Goal: Task Accomplishment & Management: Complete application form

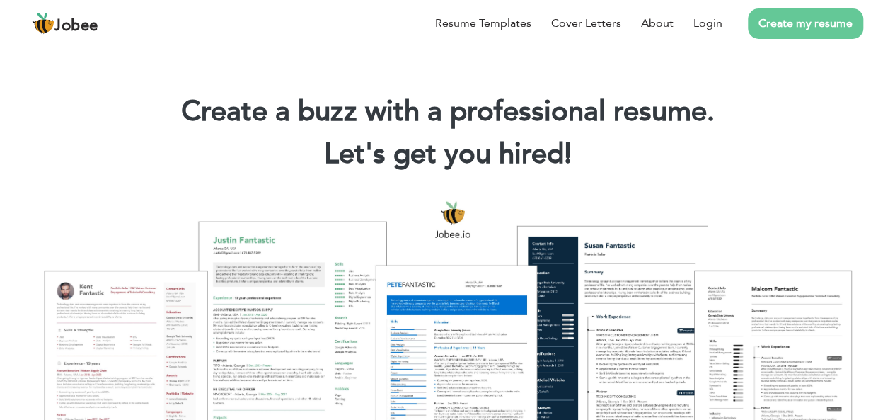
click at [801, 19] on link "Create my resume" at bounding box center [805, 23] width 115 height 30
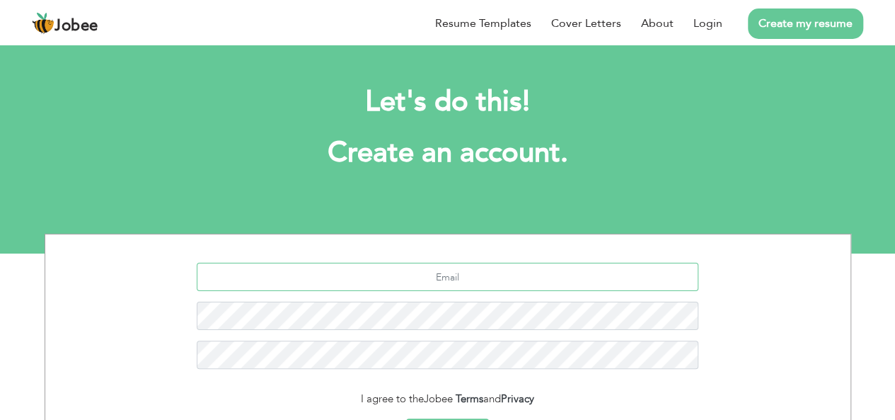
click at [505, 284] on input "text" at bounding box center [448, 277] width 502 height 28
click at [429, 286] on input "text" at bounding box center [448, 277] width 502 height 28
click at [811, 31] on link "Create my resume" at bounding box center [805, 23] width 115 height 30
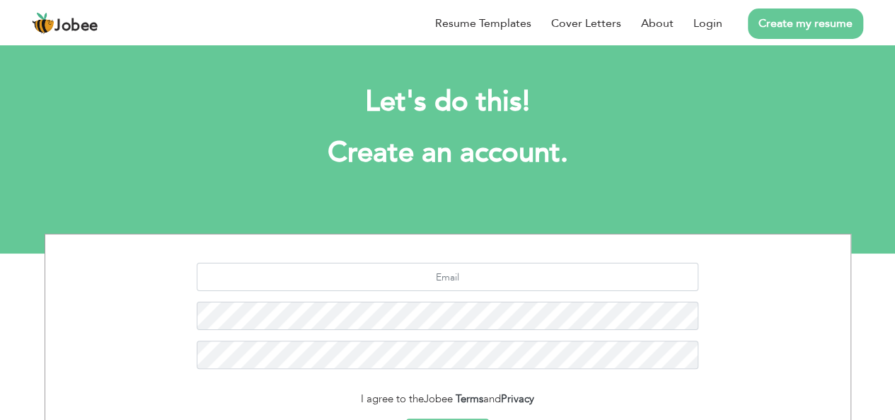
click at [811, 31] on link "Create my resume" at bounding box center [805, 23] width 115 height 30
click at [473, 275] on input "text" at bounding box center [448, 277] width 502 height 28
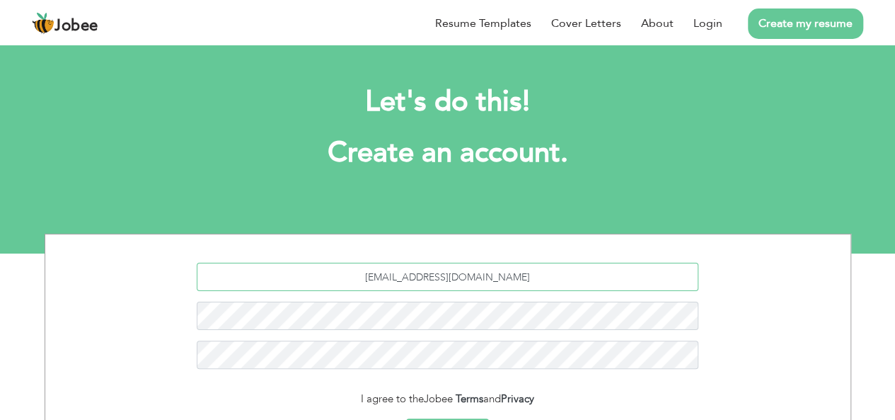
type input "SALES.SPECTRUM.104@GMAIL.COM"
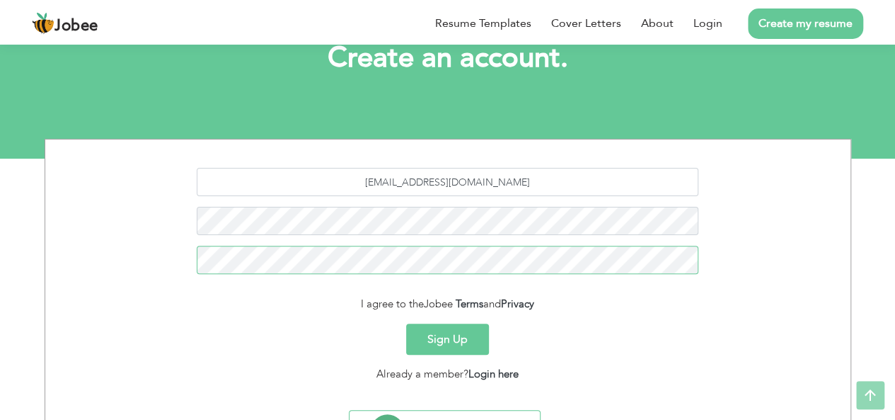
scroll to position [95, 0]
click at [449, 332] on button "Sign Up" at bounding box center [447, 338] width 83 height 31
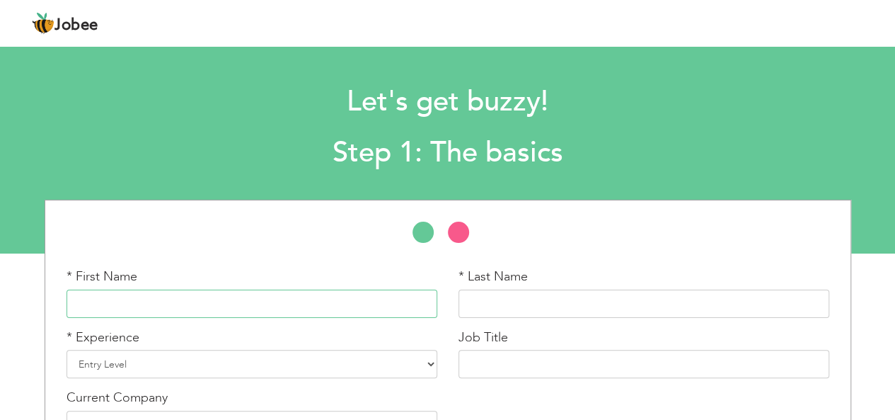
click at [386, 308] on input "text" at bounding box center [252, 303] width 371 height 28
type input "BILAL"
click at [573, 292] on input "text" at bounding box center [644, 303] width 371 height 28
type input "DHEDHI"
click at [355, 362] on select "Entry Level Less than 1 Year 1 Year 2 Years 3 Years 4 Years 5 Years 6 Years 7 Y…" at bounding box center [252, 364] width 371 height 28
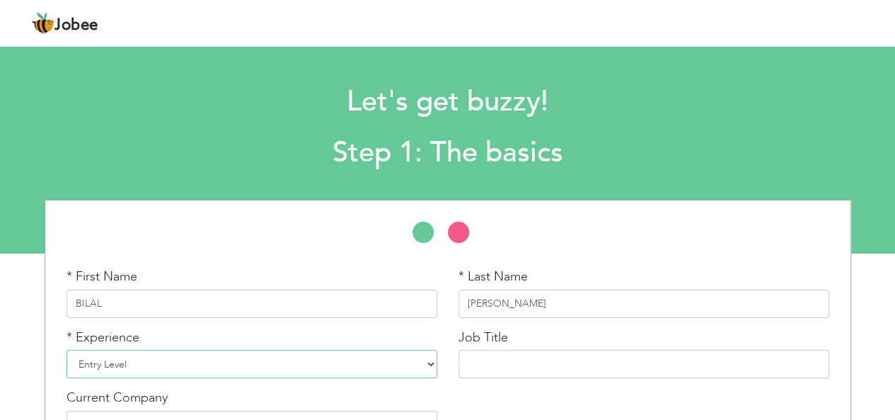
click at [355, 362] on select "Entry Level Less than 1 Year 1 Year 2 Years 3 Years 4 Years 5 Years 6 Years 7 Y…" at bounding box center [252, 364] width 371 height 28
click at [355, 364] on select "Entry Level Less than 1 Year 1 Year 2 Years 3 Years 4 Years 5 Years 6 Years 7 Y…" at bounding box center [252, 364] width 371 height 28
select select "4"
click at [67, 350] on select "Entry Level Less than 1 Year 1 Year 2 Years 3 Years 4 Years 5 Years 6 Years 7 Y…" at bounding box center [252, 364] width 371 height 28
click at [580, 374] on input "text" at bounding box center [644, 364] width 371 height 28
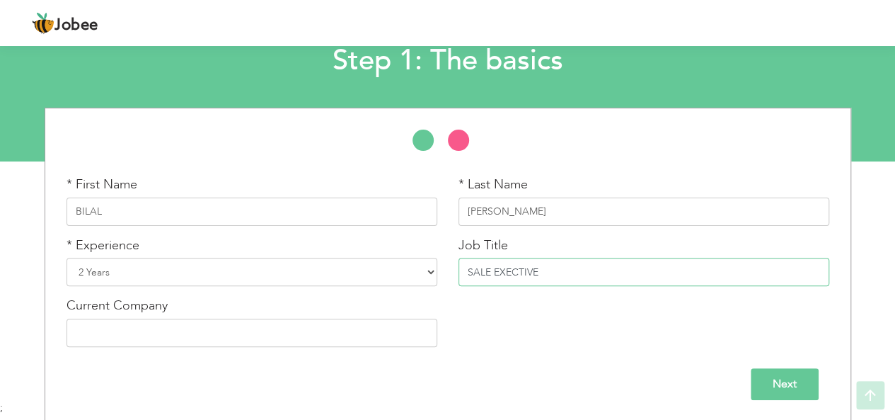
scroll to position [93, 0]
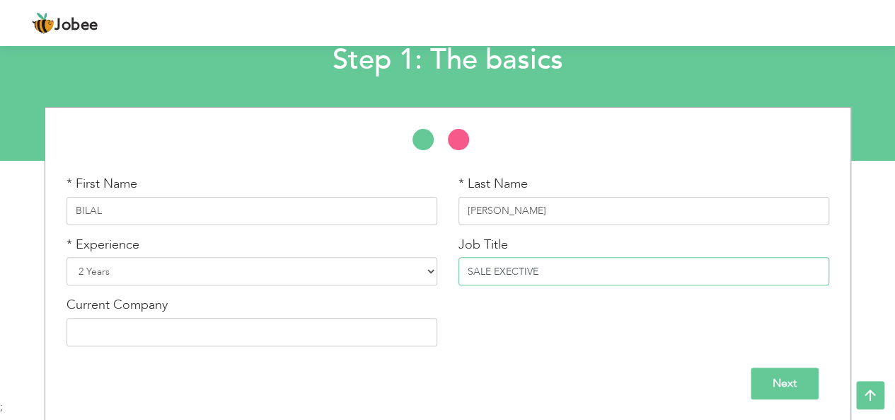
type input "SALE EXECTIVE"
click at [311, 333] on input "text" at bounding box center [252, 332] width 371 height 28
click at [763, 387] on input "Next" at bounding box center [785, 383] width 68 height 32
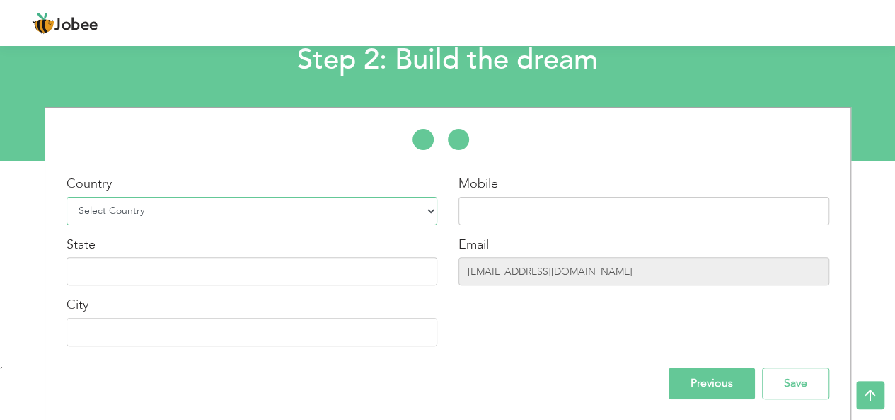
click at [180, 215] on select "Select Country Afghanistan Albania Algeria American Samoa Andorra Angola Anguil…" at bounding box center [252, 211] width 371 height 28
click at [182, 213] on select "Select Country Afghanistan Albania Algeria American Samoa Andorra Angola Anguil…" at bounding box center [252, 211] width 371 height 28
select select "166"
click at [67, 197] on select "Select Country Afghanistan Albania Algeria American Samoa Andorra Angola Anguil…" at bounding box center [252, 211] width 371 height 28
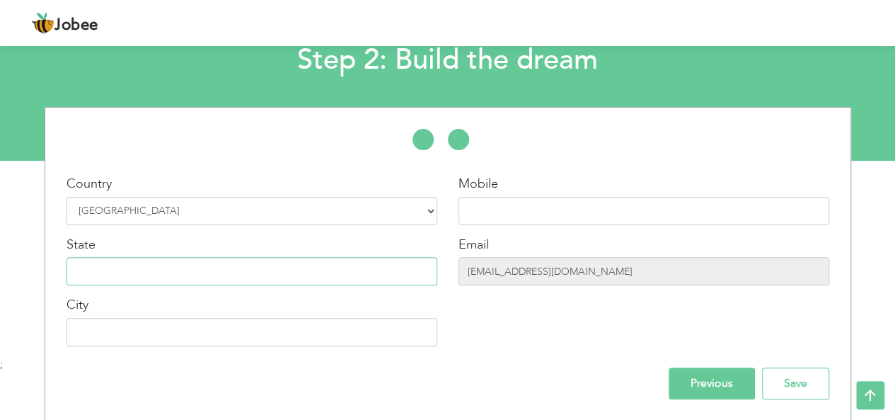
click at [171, 276] on input "text" at bounding box center [252, 271] width 371 height 28
click at [578, 209] on input "text" at bounding box center [644, 211] width 371 height 28
type input "K"
click at [342, 270] on input "text" at bounding box center [252, 271] width 371 height 28
type input "KARACHI SINDH"
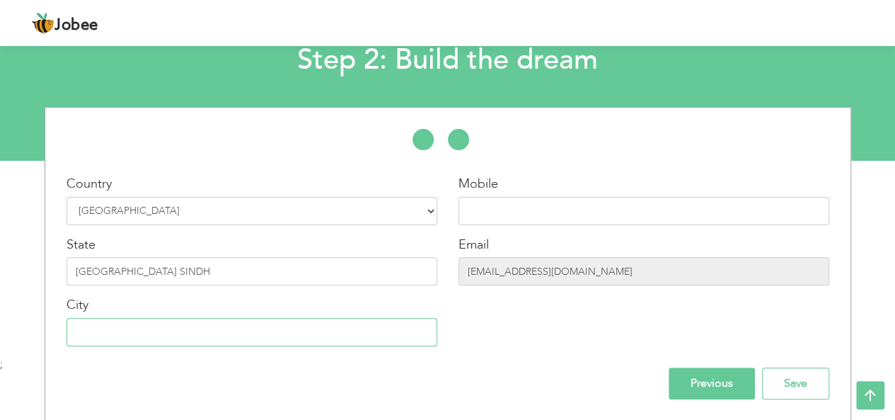
click at [347, 340] on input "text" at bounding box center [252, 332] width 371 height 28
click at [527, 209] on input "text" at bounding box center [644, 211] width 371 height 28
type input "03132485543"
click at [460, 316] on div "Mobile 03132485543 Email sales.spectrum.104@gmail.com" at bounding box center [644, 266] width 392 height 182
click at [421, 333] on input "text" at bounding box center [252, 332] width 371 height 28
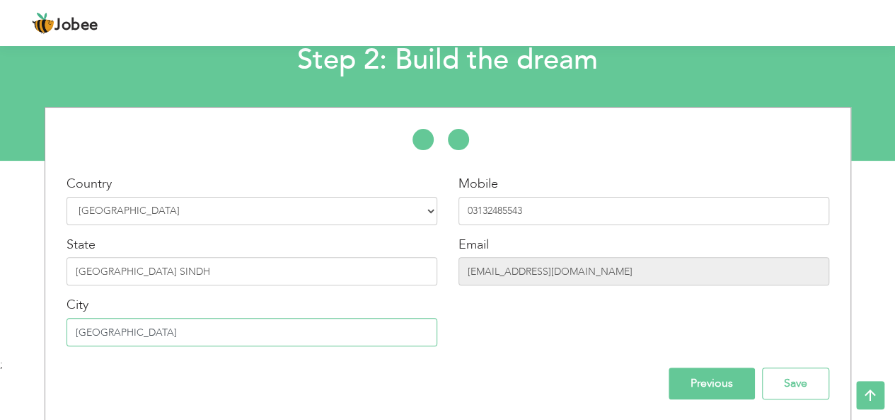
type input "KARACHI"
click at [611, 269] on input "sales.spectrum.104@gmail.com" at bounding box center [644, 271] width 371 height 28
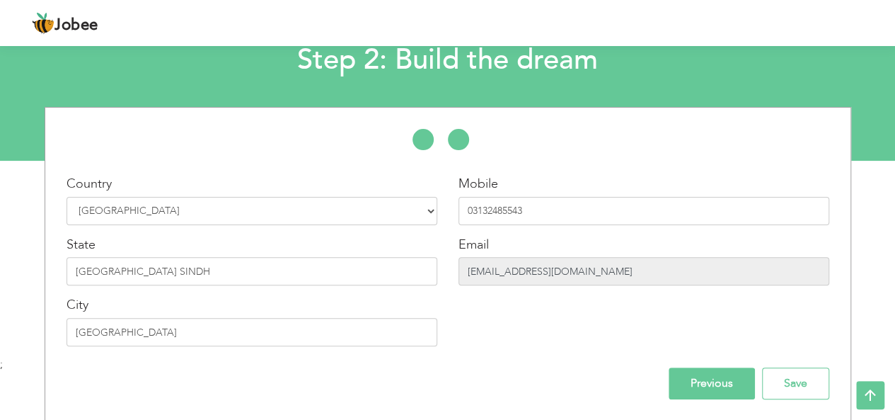
click at [611, 269] on input "sales.spectrum.104@gmail.com" at bounding box center [644, 271] width 371 height 28
click at [616, 264] on input "sales.spectrum.104@gmail.com" at bounding box center [644, 271] width 371 height 28
click at [705, 386] on input "Previous" at bounding box center [712, 383] width 86 height 32
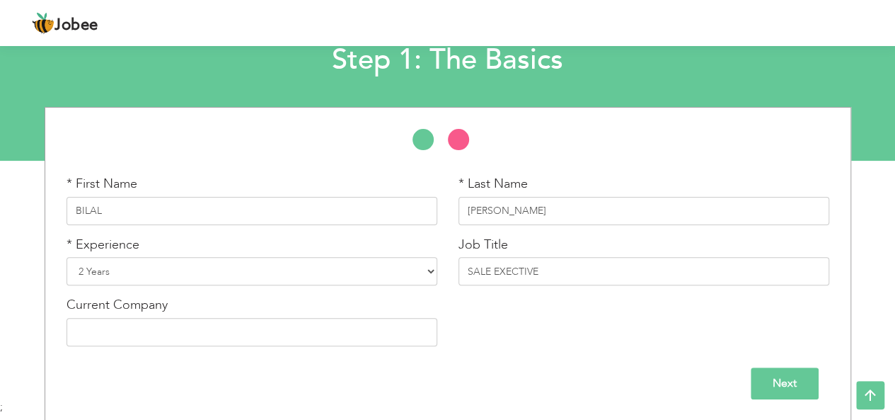
click at [705, 386] on div "Next" at bounding box center [448, 383] width 763 height 32
click at [800, 377] on input "Next" at bounding box center [785, 383] width 68 height 32
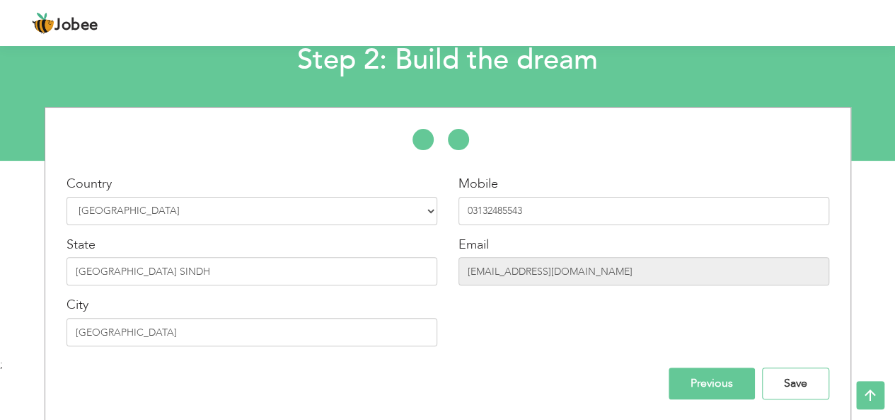
click at [800, 377] on input "Save" at bounding box center [795, 383] width 67 height 32
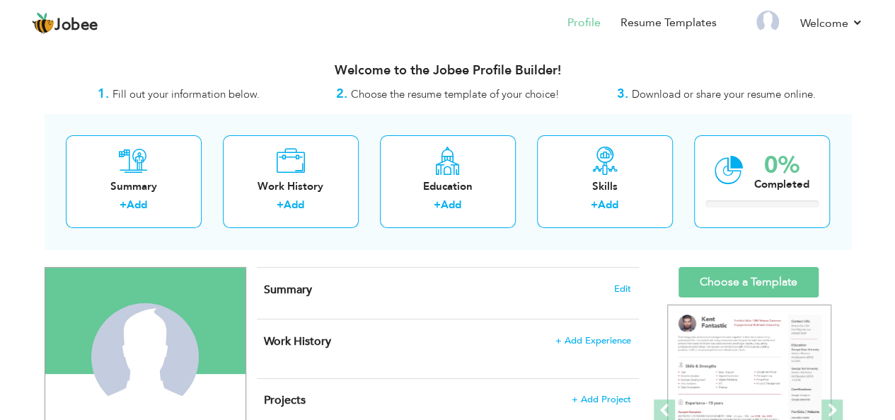
click at [602, 306] on div "Summary Edit" at bounding box center [448, 293] width 382 height 51
click at [627, 284] on span "Edit" at bounding box center [622, 289] width 17 height 10
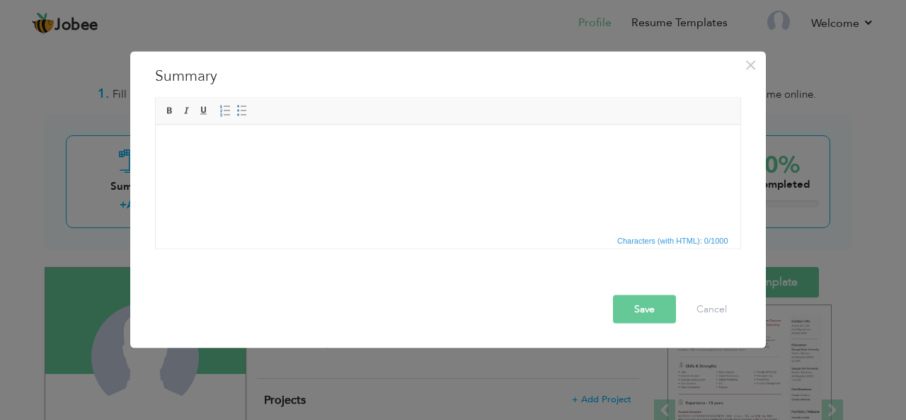
click at [572, 353] on div "× Summary Rich Text Editor, summaryEditor Editor toolbars Basic Styles Bold Ita…" at bounding box center [448, 209] width 637 height 319
click at [720, 306] on button "Cancel" at bounding box center [711, 308] width 59 height 28
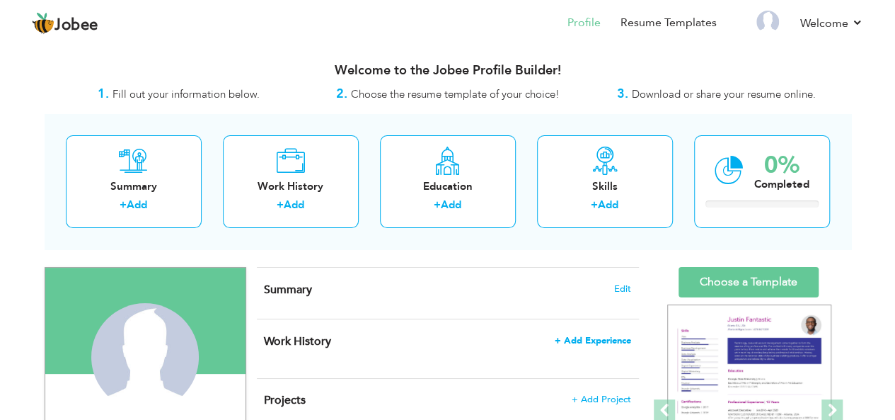
click at [609, 341] on span "+ Add Experience" at bounding box center [593, 340] width 76 height 10
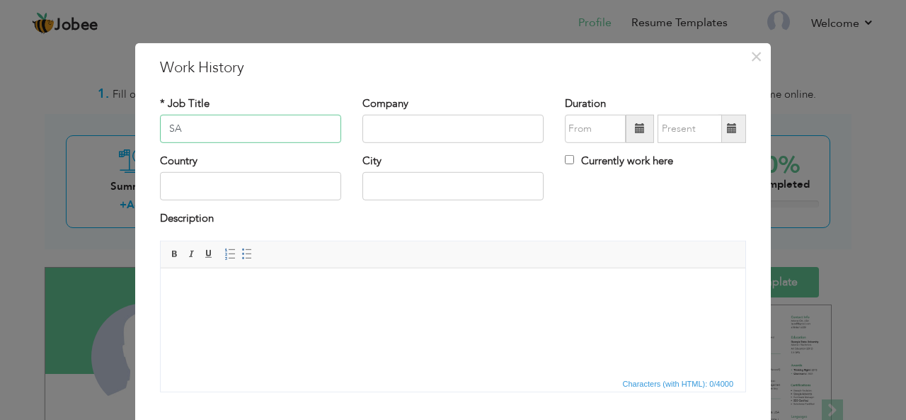
type input "S"
click at [241, 127] on input "text" at bounding box center [250, 129] width 181 height 28
click at [398, 121] on input "text" at bounding box center [452, 129] width 181 height 28
type input "FLOREAL PROPERTY"
click at [611, 127] on input "text" at bounding box center [595, 129] width 61 height 28
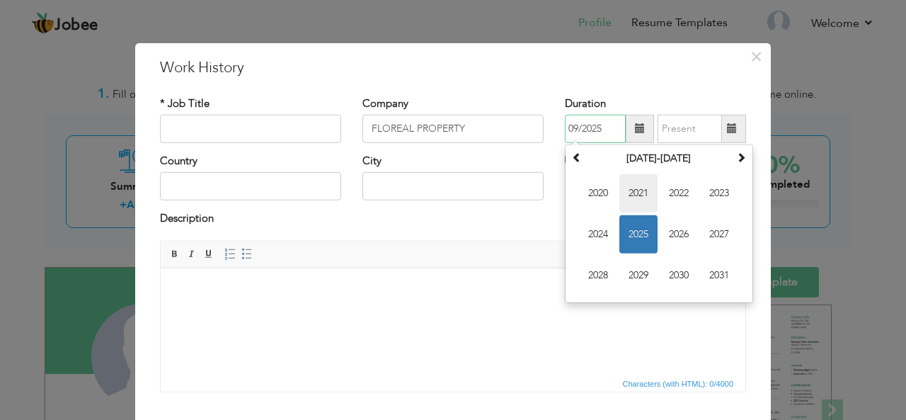
click at [637, 192] on span "2021" at bounding box center [638, 193] width 38 height 38
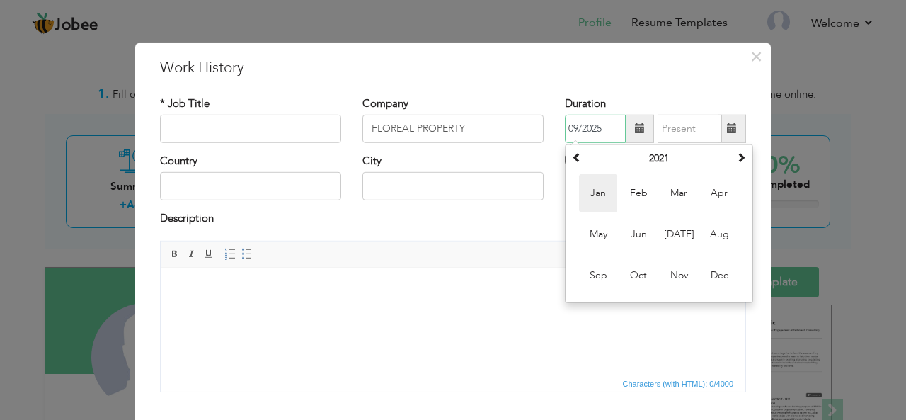
click at [588, 193] on span "Jan" at bounding box center [598, 193] width 38 height 38
type input "01/2021"
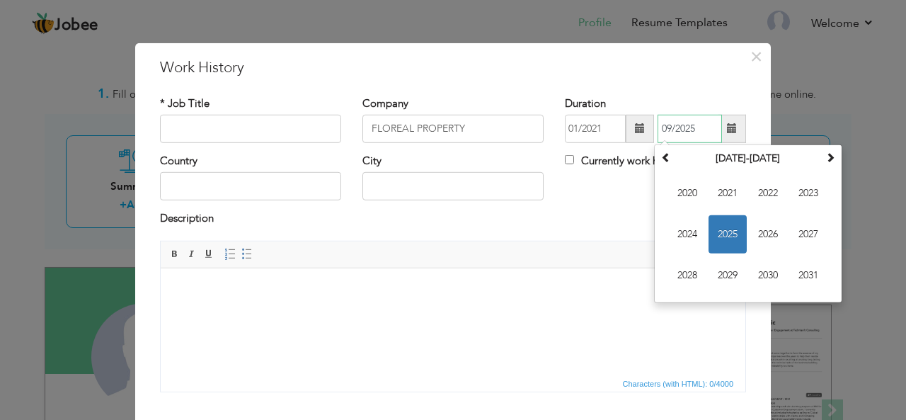
click at [687, 123] on input "09/2025" at bounding box center [690, 129] width 64 height 28
click at [751, 195] on span "2022" at bounding box center [768, 193] width 38 height 38
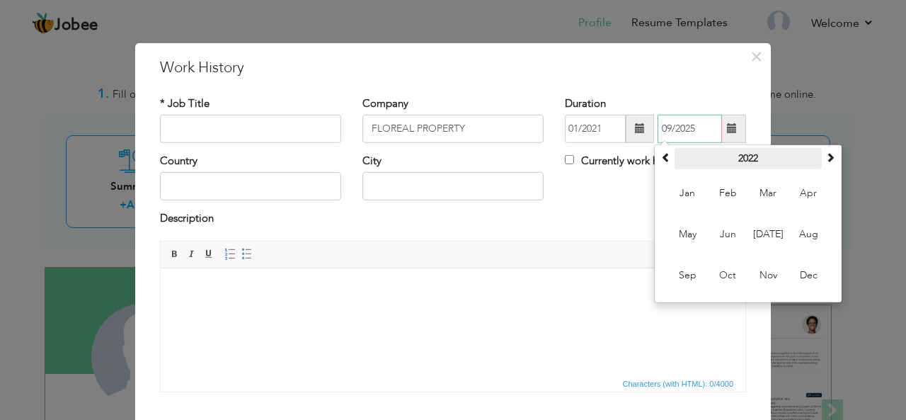
click at [726, 156] on th "2022" at bounding box center [747, 158] width 147 height 21
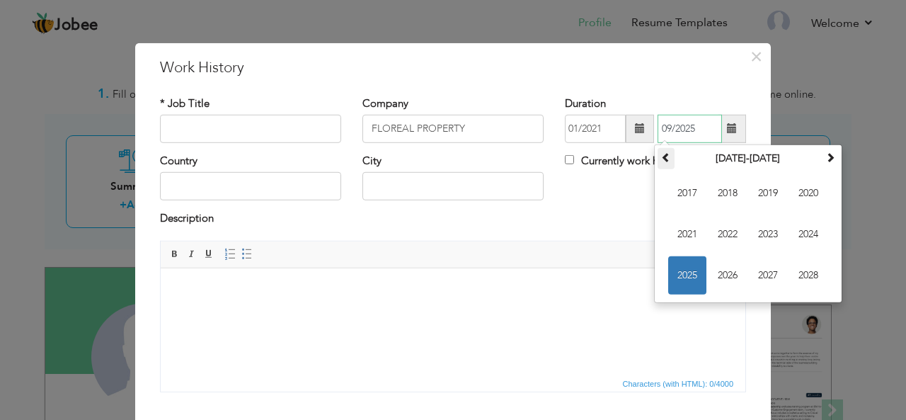
click at [661, 156] on span at bounding box center [666, 157] width 10 height 10
click at [585, 221] on div "Description" at bounding box center [453, 220] width 586 height 18
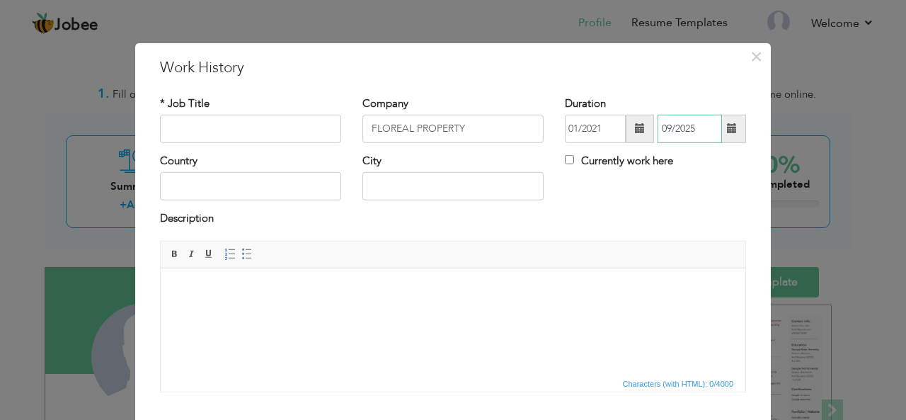
click at [716, 130] on input "09/2025" at bounding box center [690, 129] width 64 height 28
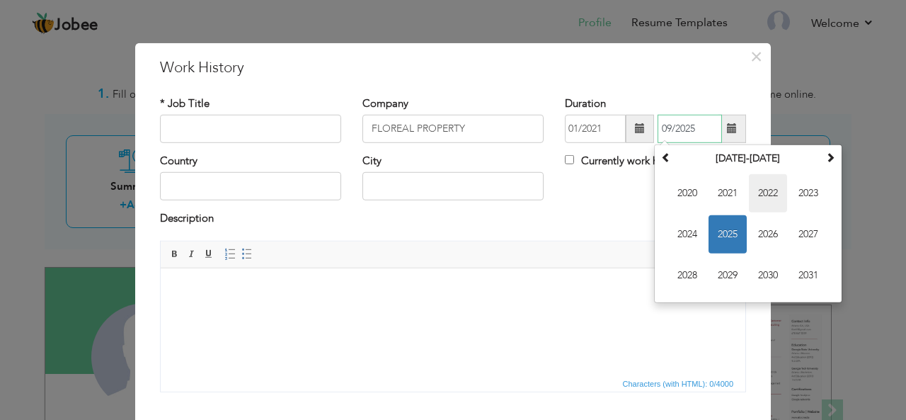
click at [765, 190] on span "2022" at bounding box center [768, 193] width 38 height 38
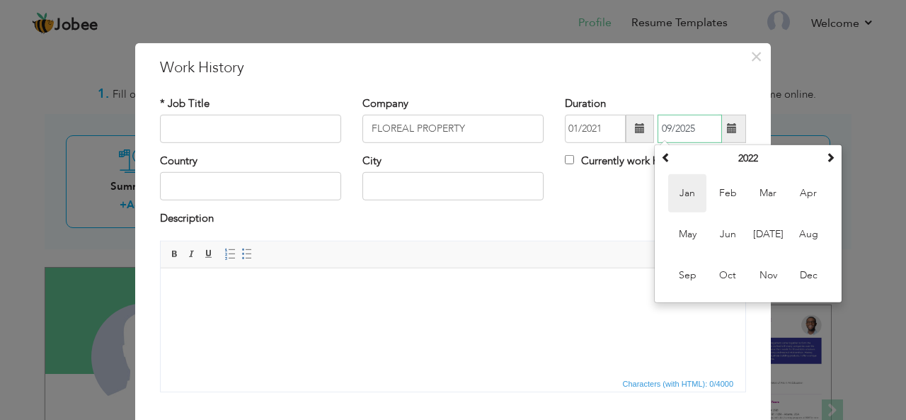
click at [689, 207] on span "Jan" at bounding box center [687, 193] width 38 height 38
type input "01/2022"
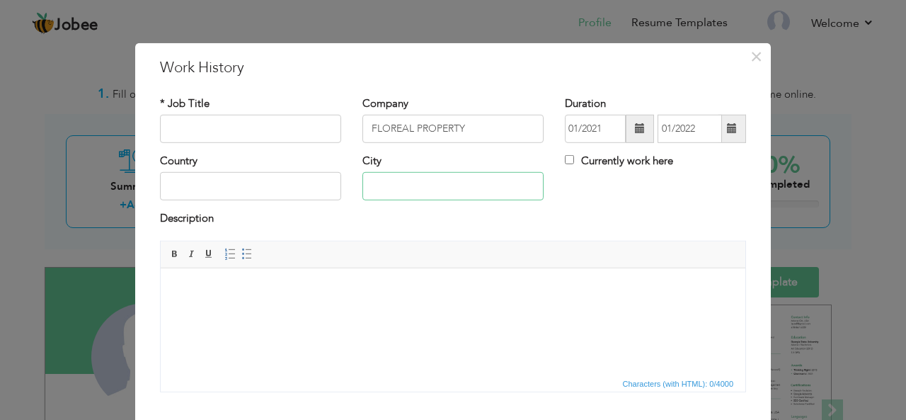
click at [372, 189] on input "text" at bounding box center [452, 186] width 181 height 28
type input "KARACHI"
click at [270, 178] on input "text" at bounding box center [250, 186] width 181 height 28
type input "PAKISTAN"
click at [241, 120] on input "text" at bounding box center [250, 129] width 181 height 28
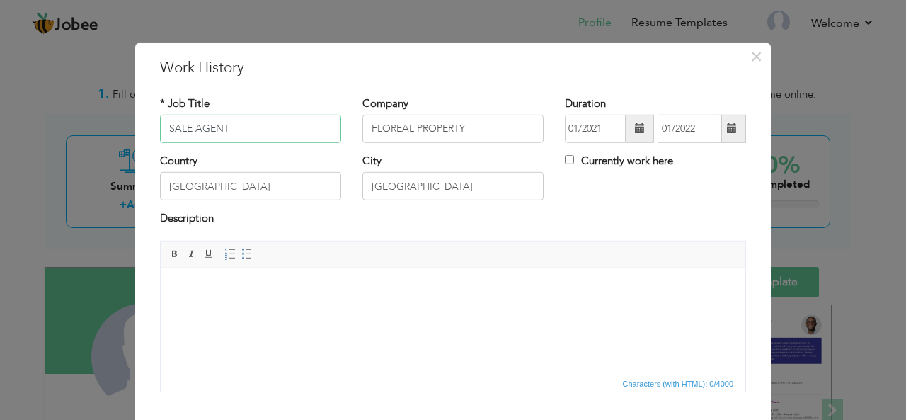
type input "SALE AGENT"
drag, startPoint x: 905, startPoint y: 167, endPoint x: 360, endPoint y: 68, distance: 553.9
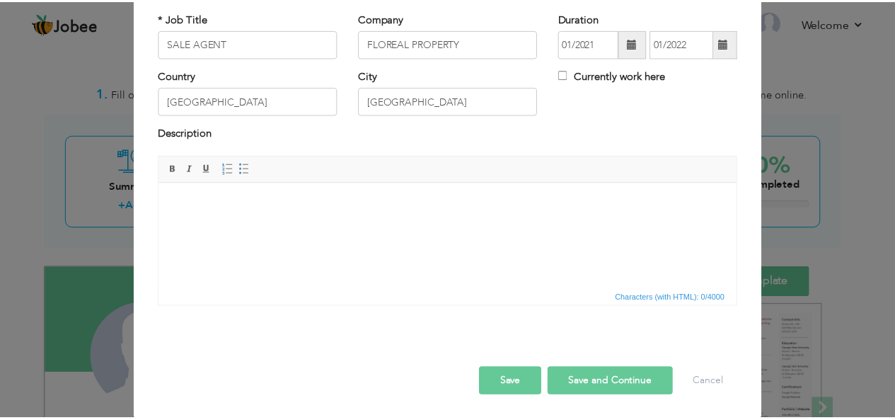
scroll to position [84, 0]
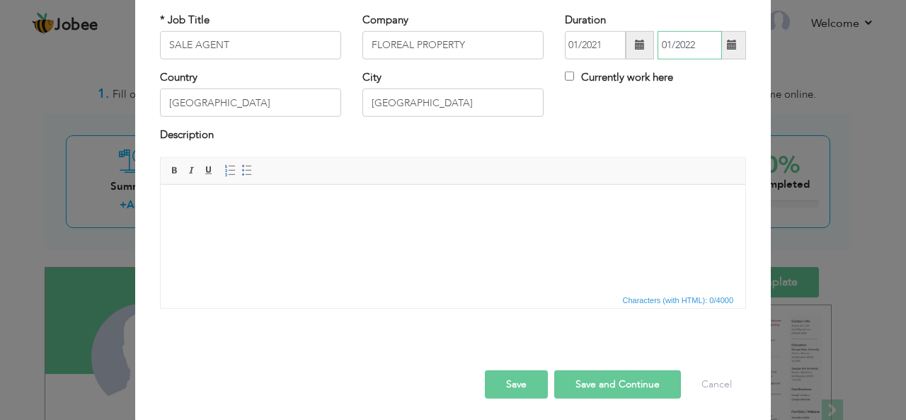
click at [684, 38] on input "01/2022" at bounding box center [690, 45] width 64 height 28
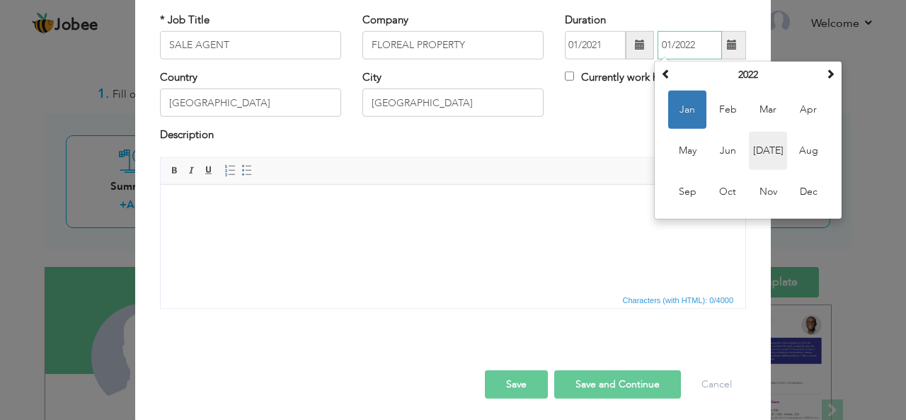
click at [761, 155] on span "Jul" at bounding box center [768, 151] width 38 height 38
type input "07/2022"
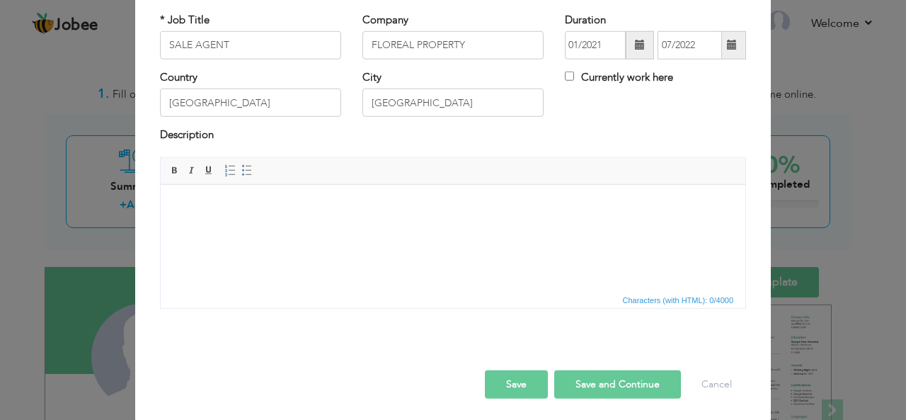
click at [501, 391] on button "Save" at bounding box center [516, 384] width 63 height 28
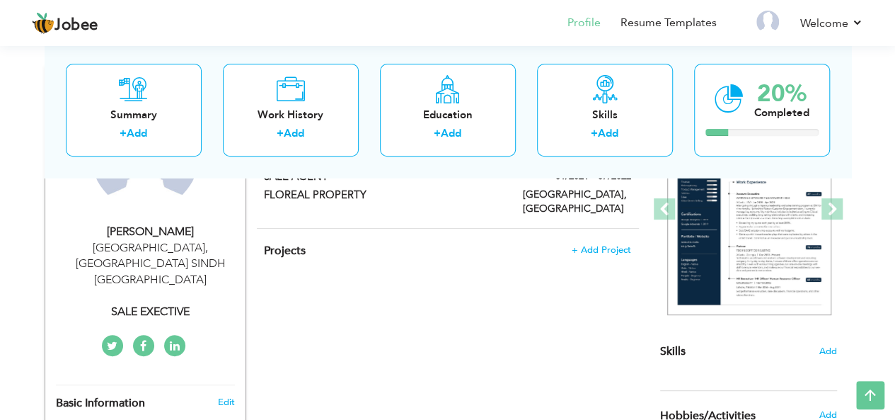
scroll to position [307, 0]
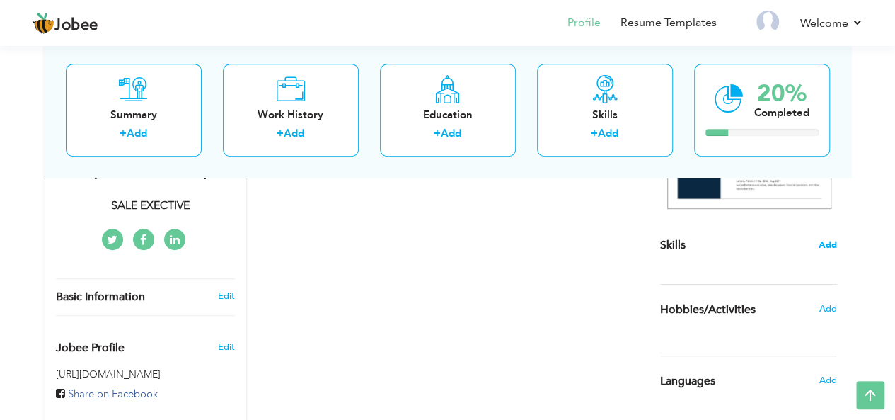
click at [820, 239] on span "Add" at bounding box center [828, 245] width 18 height 13
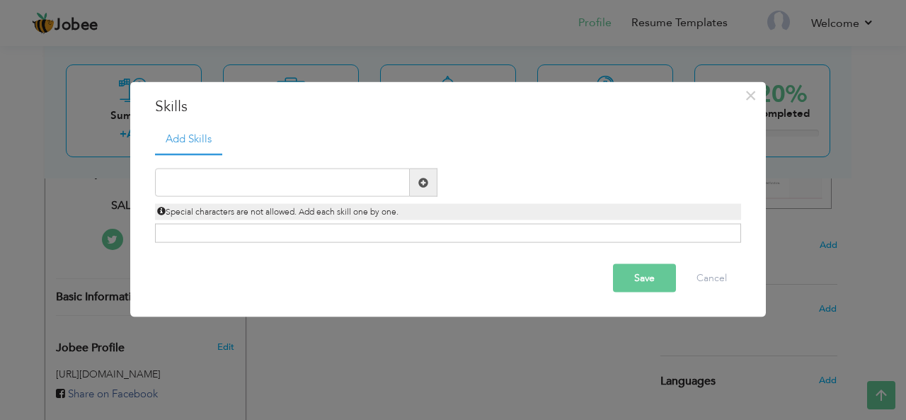
click at [491, 357] on div "× Skills Add Skills Duplicate entry Already Exist Save Cancel" at bounding box center [453, 210] width 906 height 420
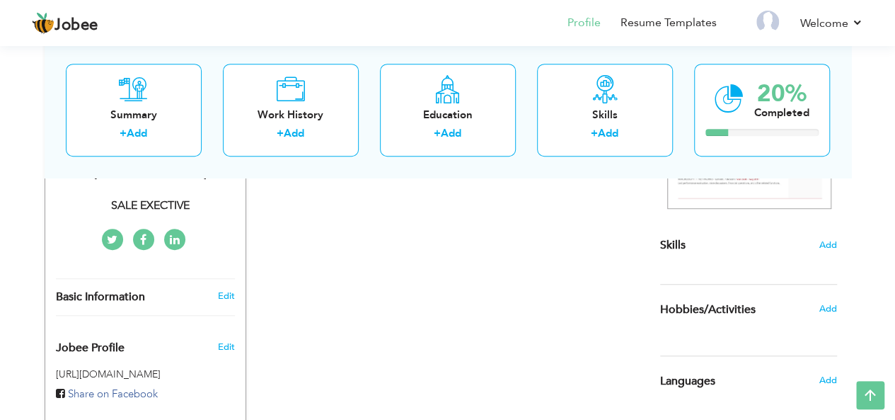
click at [837, 307] on div "Add" at bounding box center [831, 308] width 33 height 27
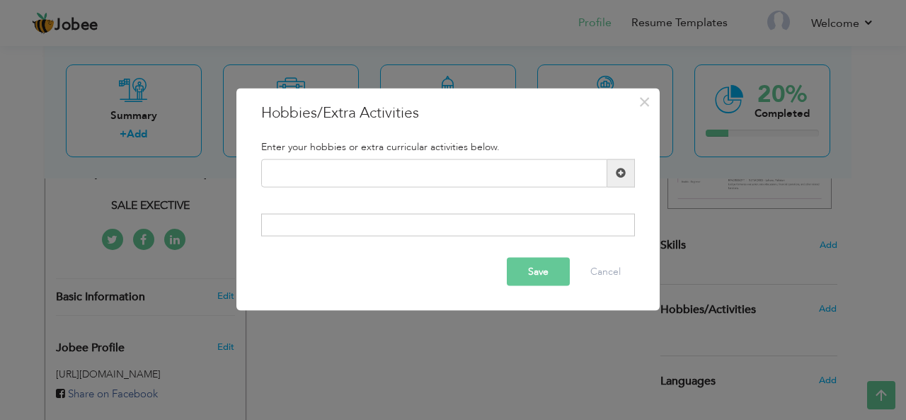
click at [456, 372] on div "× Hobbies/Extra Activities Enter your hobbies or extra curricular activities be…" at bounding box center [453, 210] width 906 height 420
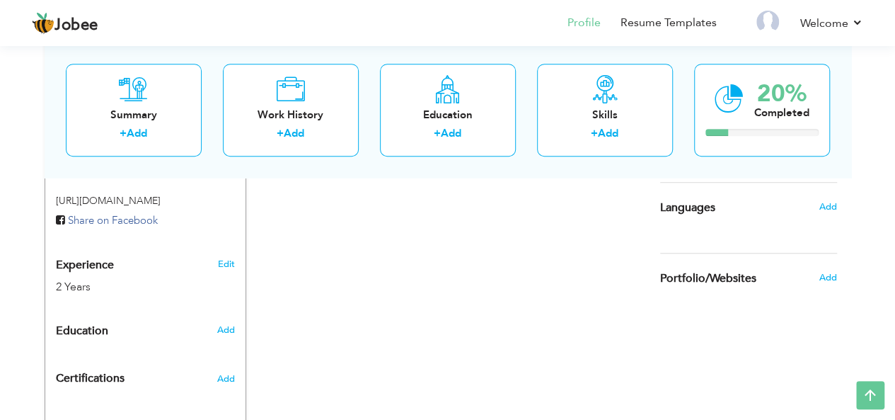
scroll to position [562, 0]
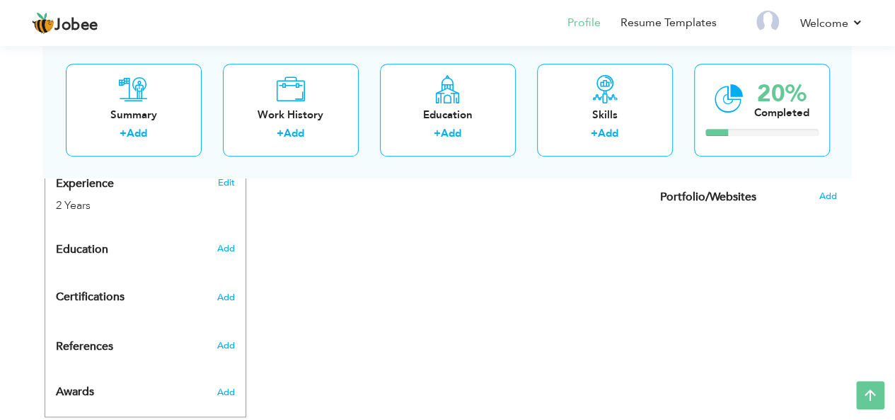
click at [224, 235] on div "Add" at bounding box center [228, 248] width 33 height 27
radio input "true"
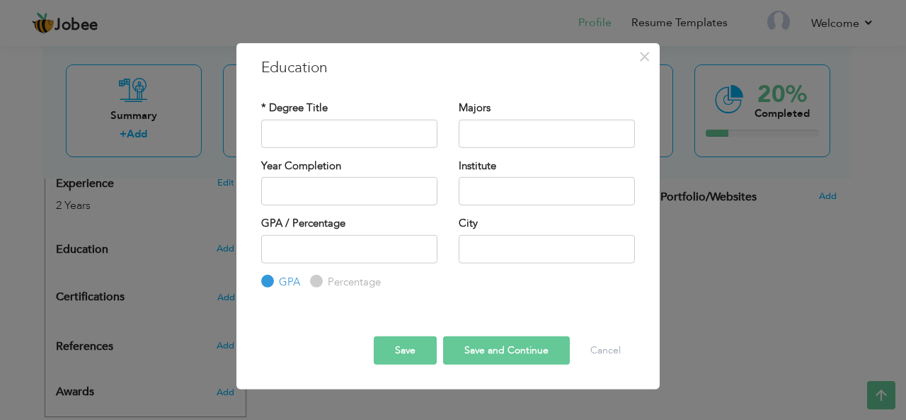
click at [171, 180] on div "× Education * Degree Title Majors Year Completion Institute GPA" at bounding box center [453, 210] width 906 height 420
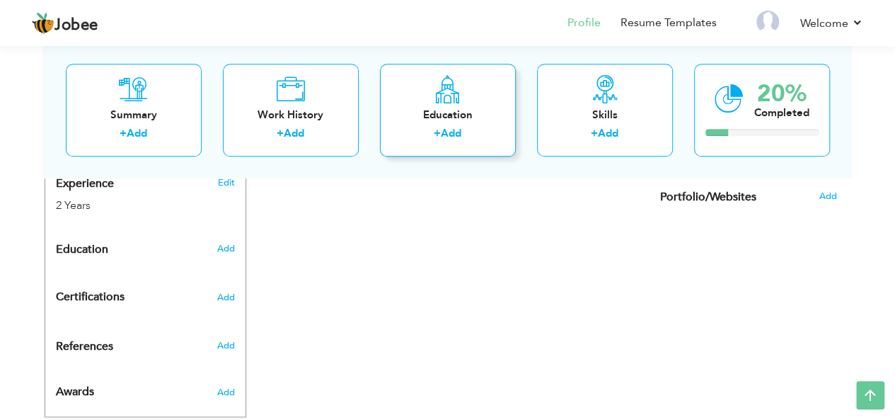
click at [488, 132] on div "+ Add" at bounding box center [447, 136] width 113 height 18
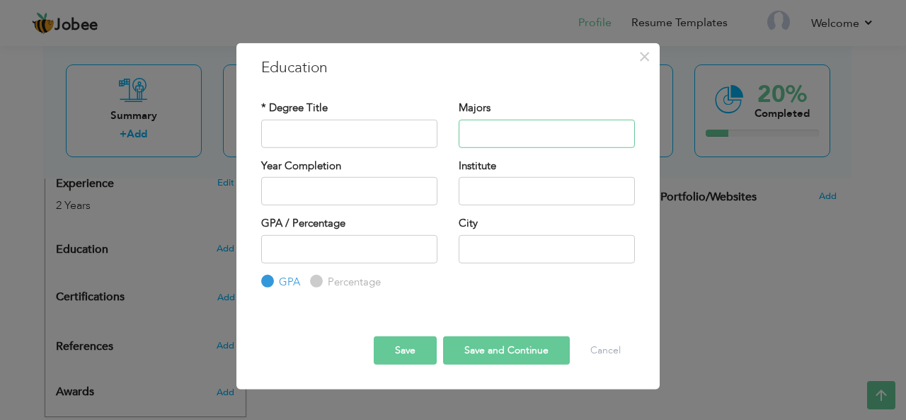
click at [488, 132] on input "text" at bounding box center [547, 133] width 176 height 28
type input "B"
click at [328, 133] on input "text" at bounding box center [349, 133] width 176 height 28
click at [650, 45] on span "×" at bounding box center [644, 55] width 12 height 25
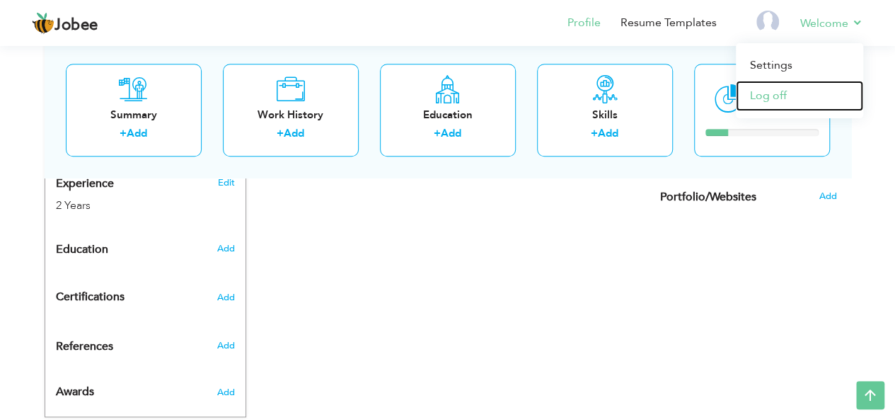
click at [796, 97] on link "Log off" at bounding box center [799, 96] width 127 height 30
